Goal: Information Seeking & Learning: Understand process/instructions

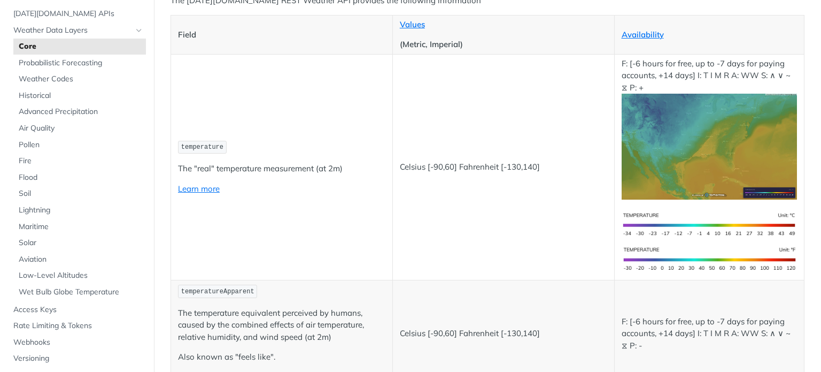
scroll to position [160, 0]
click at [215, 144] on span "temperature" at bounding box center [202, 146] width 42 height 7
click at [211, 186] on link "Learn more" at bounding box center [199, 188] width 42 height 10
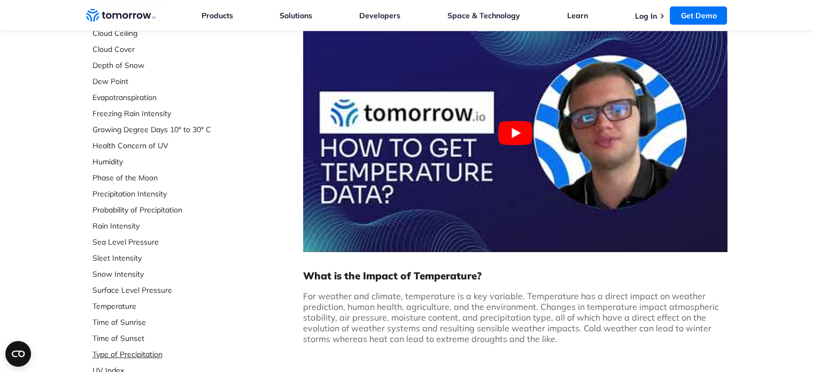
scroll to position [267, 0]
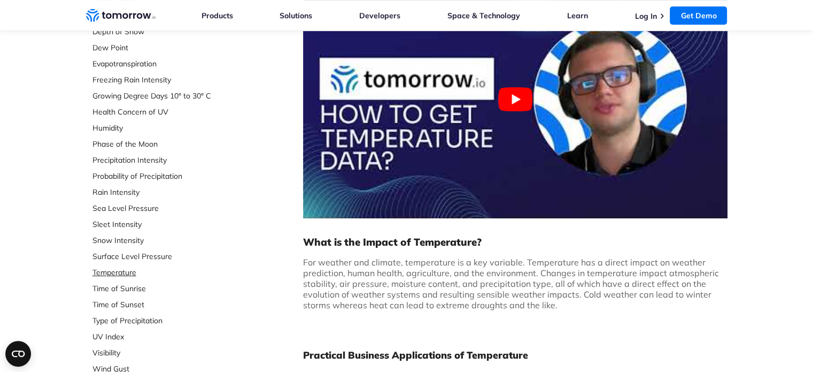
click at [118, 274] on link "Temperature" at bounding box center [163, 272] width 142 height 11
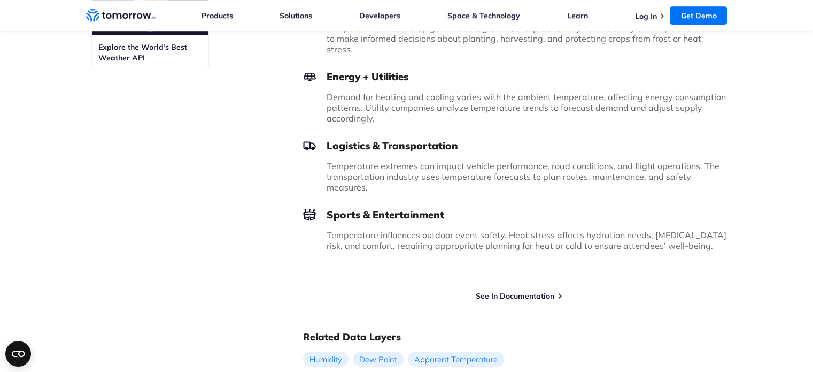
scroll to position [749, 0]
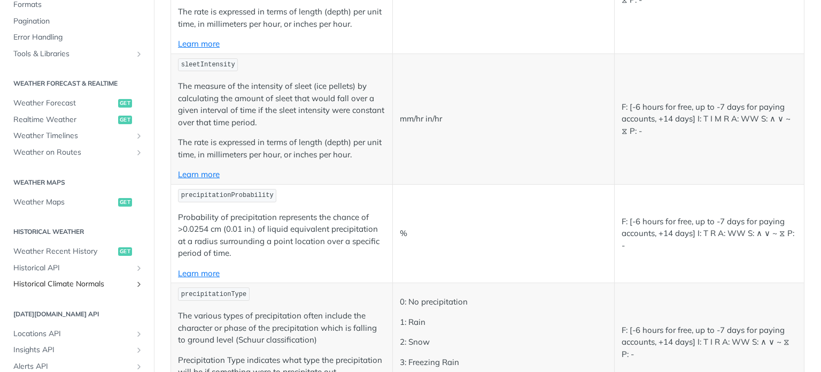
scroll to position [428, 0]
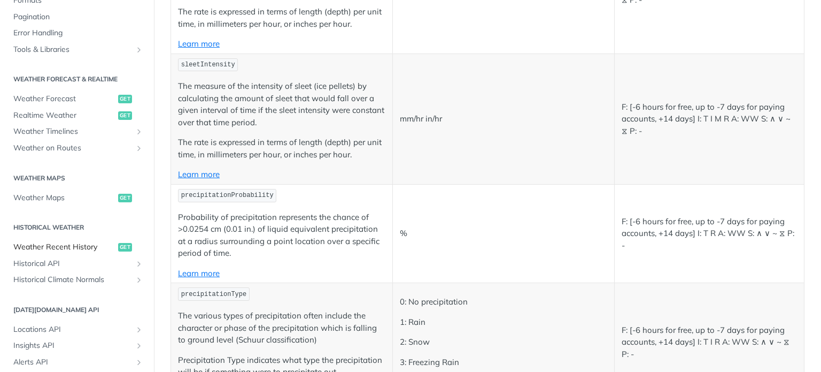
click at [83, 248] on span "Weather Recent History" at bounding box center [64, 247] width 102 height 11
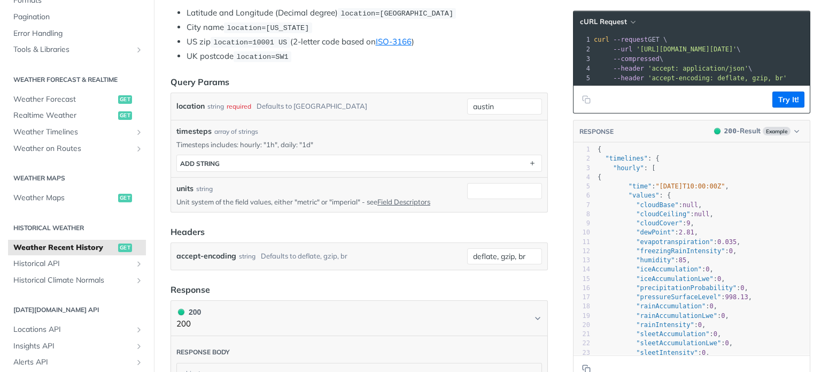
scroll to position [267, 0]
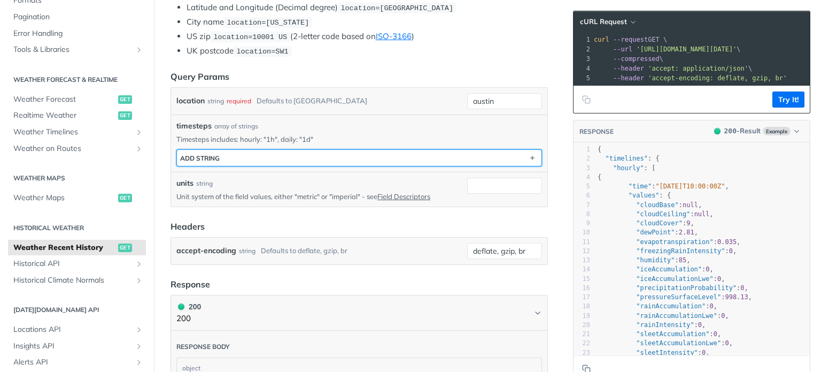
click at [230, 157] on button "ADD string" at bounding box center [359, 158] width 365 height 16
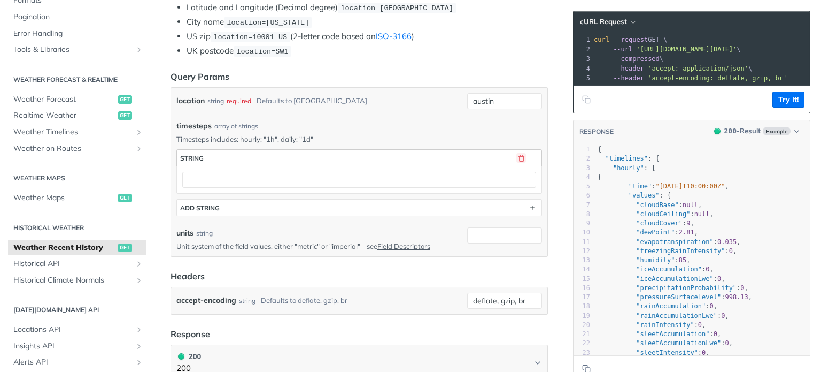
click at [516, 155] on button "button" at bounding box center [521, 158] width 10 height 10
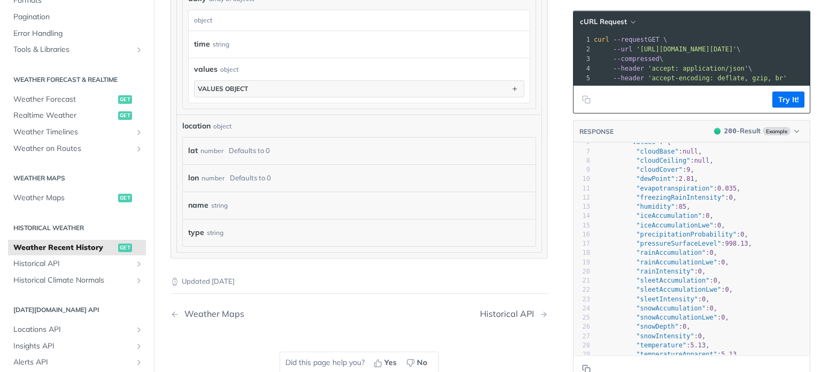
scroll to position [0, 0]
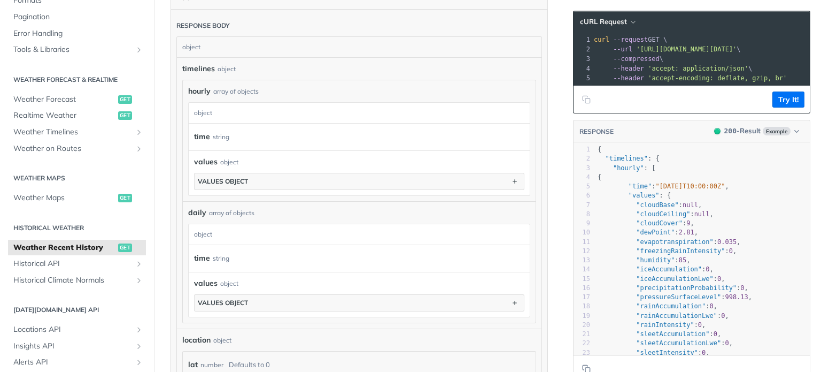
click at [699, 78] on span "'accept-encoding: deflate, gzip, br'" at bounding box center [717, 77] width 139 height 7
click at [582, 103] on icon "Copy to clipboard" at bounding box center [586, 99] width 9 height 9
